Goal: Information Seeking & Learning: Learn about a topic

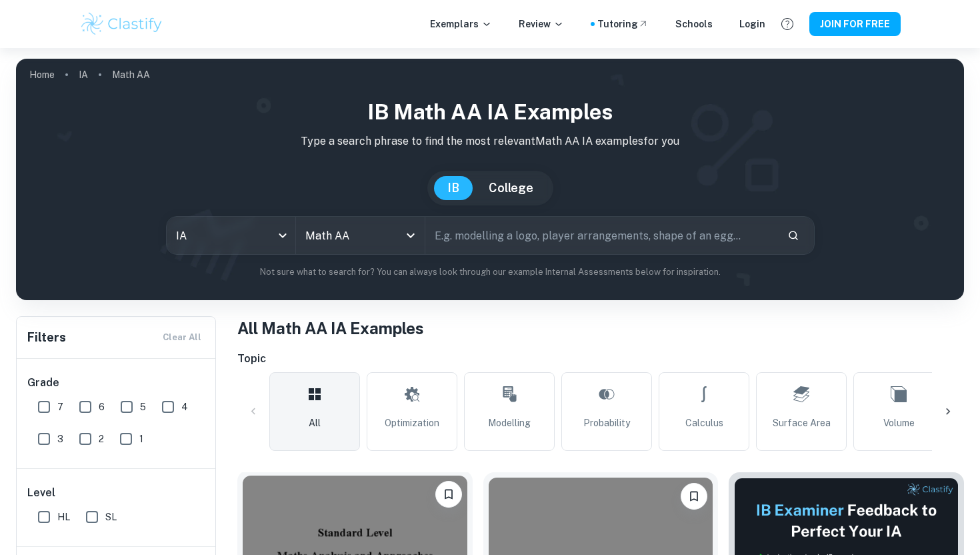
scroll to position [221, 0]
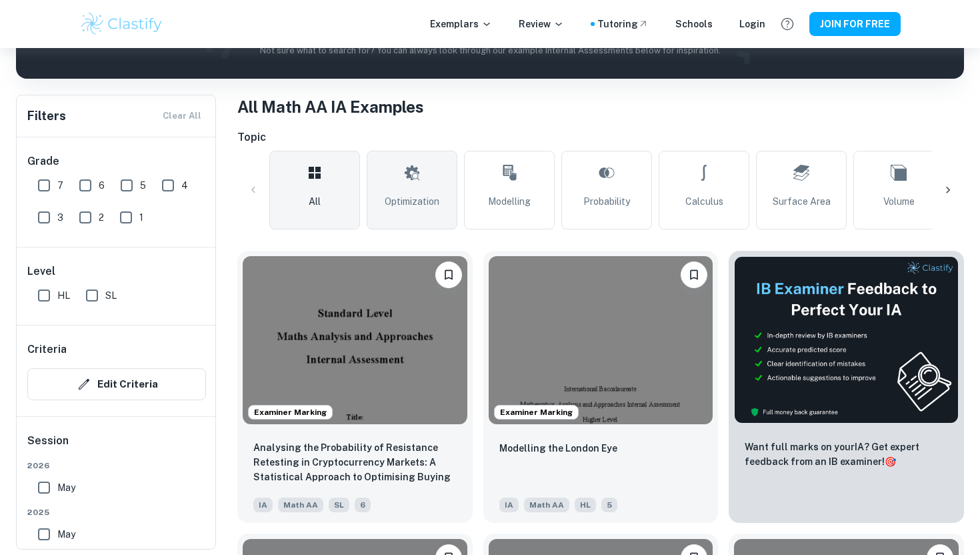
click at [409, 183] on icon at bounding box center [412, 173] width 16 height 32
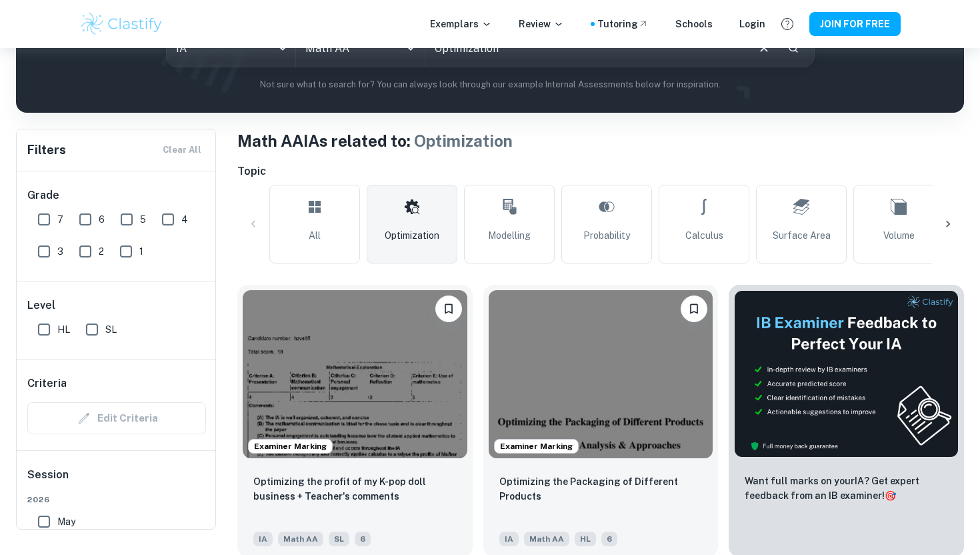
scroll to position [322, 0]
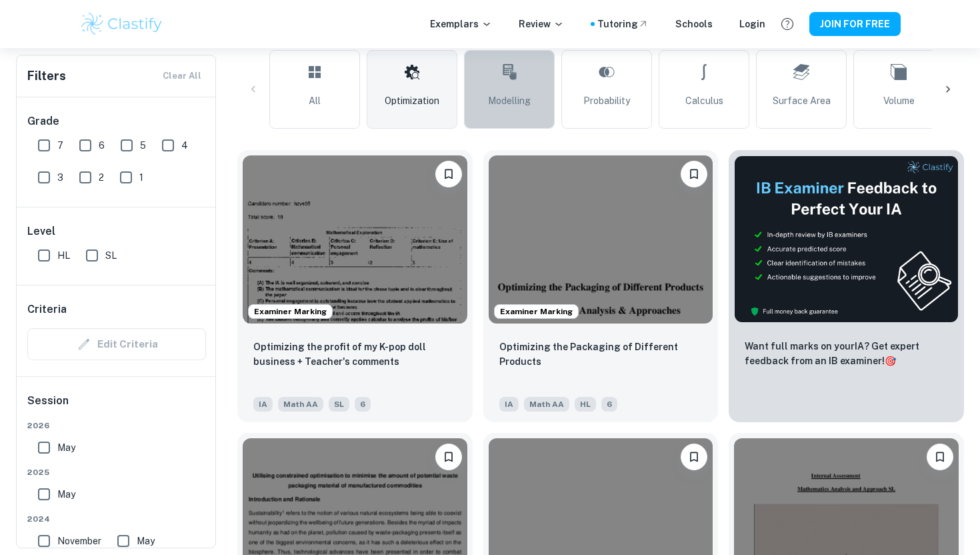
click at [506, 59] on icon at bounding box center [509, 72] width 16 height 32
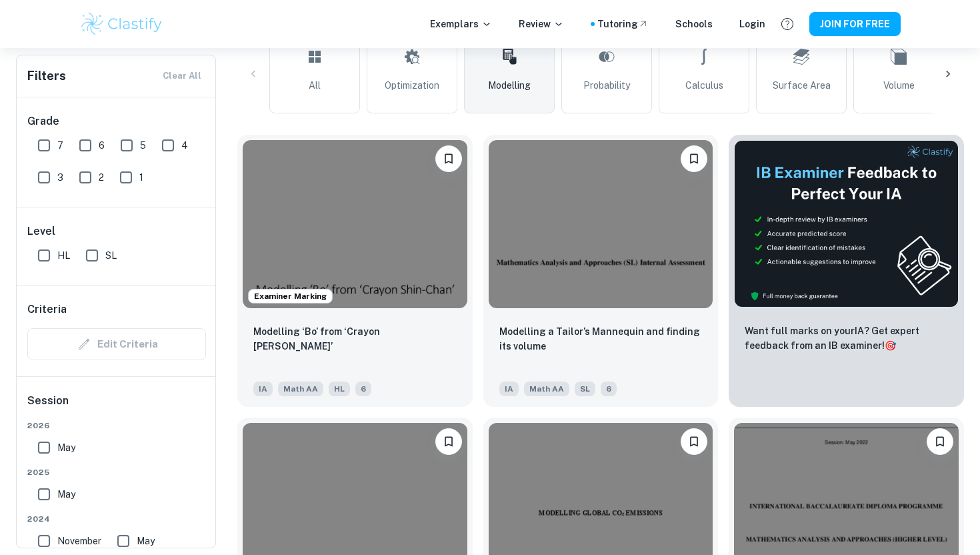
scroll to position [417, 0]
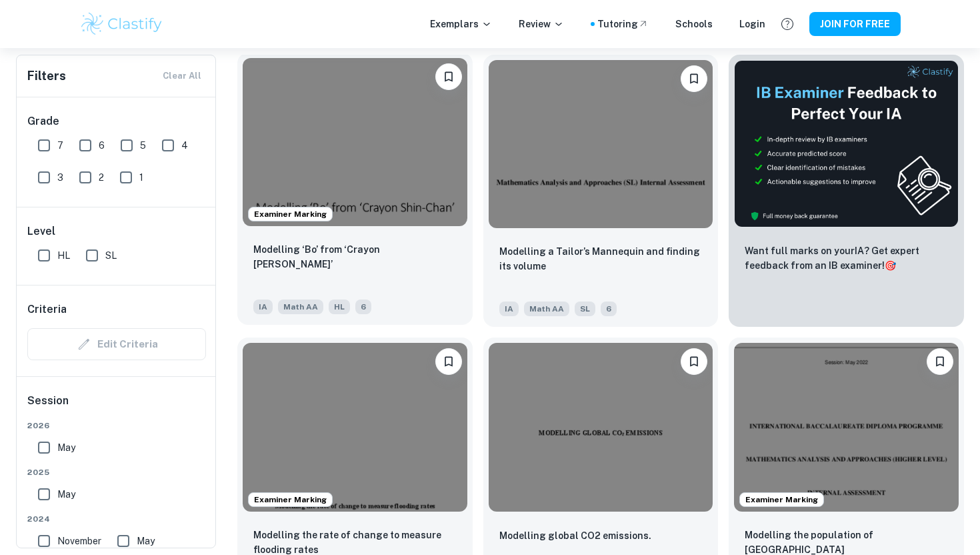
click at [423, 156] on img at bounding box center [355, 142] width 225 height 168
